Goal: Task Accomplishment & Management: Manage account settings

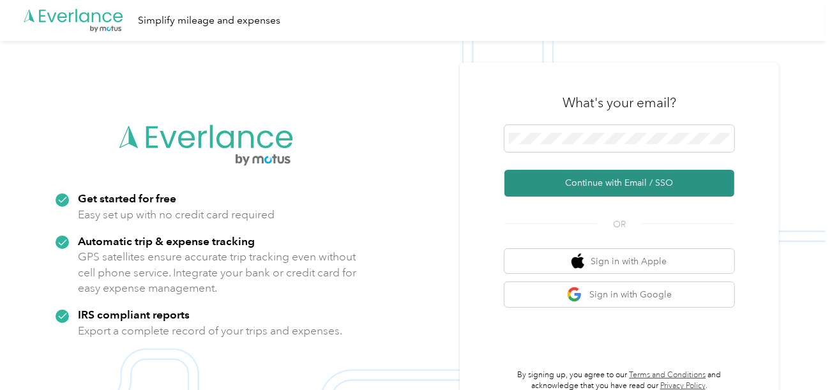
click at [567, 185] on button "Continue with Email / SSO" at bounding box center [620, 183] width 230 height 27
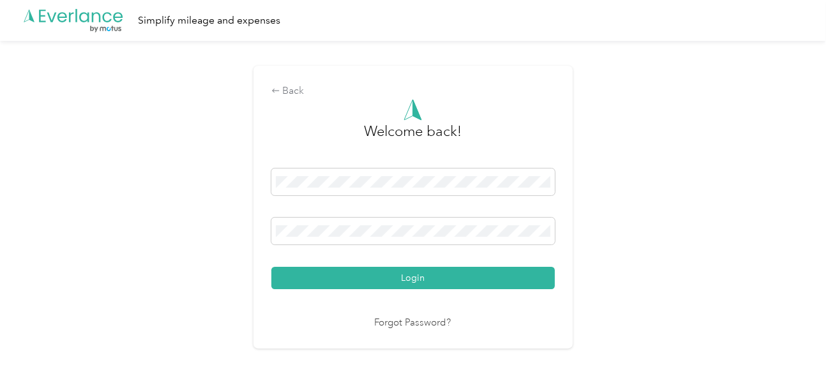
drag, startPoint x: 453, startPoint y: 253, endPoint x: 455, endPoint y: 263, distance: 10.4
click at [454, 258] on div "Login" at bounding box center [413, 229] width 284 height 121
drag, startPoint x: 458, startPoint y: 268, endPoint x: 535, endPoint y: 264, distance: 76.7
click at [460, 269] on button "Login" at bounding box center [413, 278] width 284 height 22
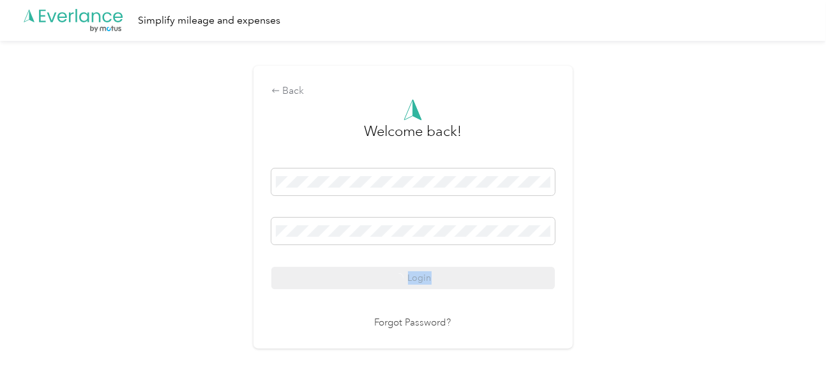
drag, startPoint x: 620, startPoint y: 248, endPoint x: 835, endPoint y: 266, distance: 216.6
click at [621, 248] on div "Back Welcome back! Login Forgot Password?" at bounding box center [413, 213] width 826 height 344
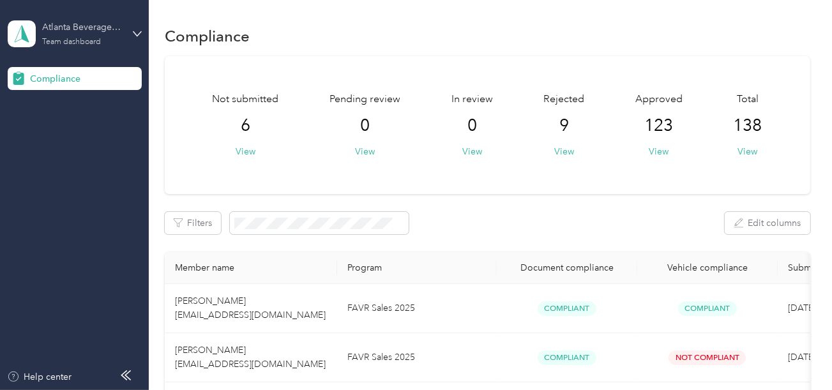
click at [110, 24] on div "Atlanta Beverage Company" at bounding box center [82, 26] width 80 height 13
click at [59, 129] on div "Log out" at bounding box center [43, 133] width 49 height 13
